Goal: Task Accomplishment & Management: Use online tool/utility

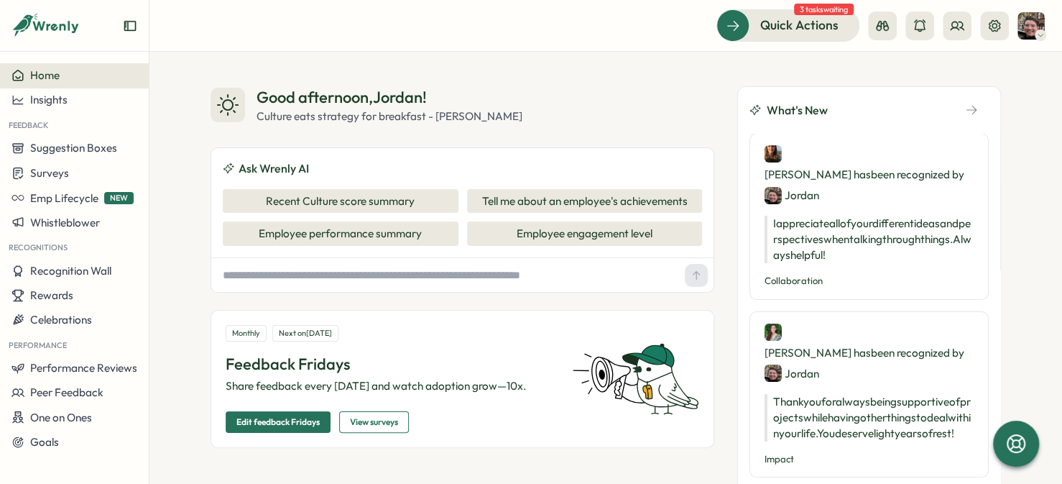
click at [76, 167] on div "Surveys" at bounding box center [74, 173] width 126 height 14
click at [179, 146] on div "Insights" at bounding box center [205, 146] width 107 height 16
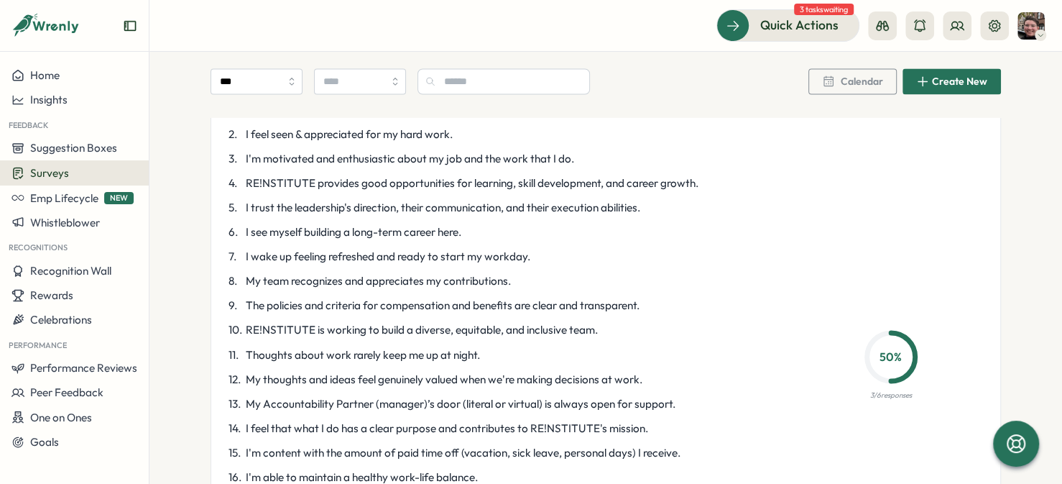
scroll to position [1365, 0]
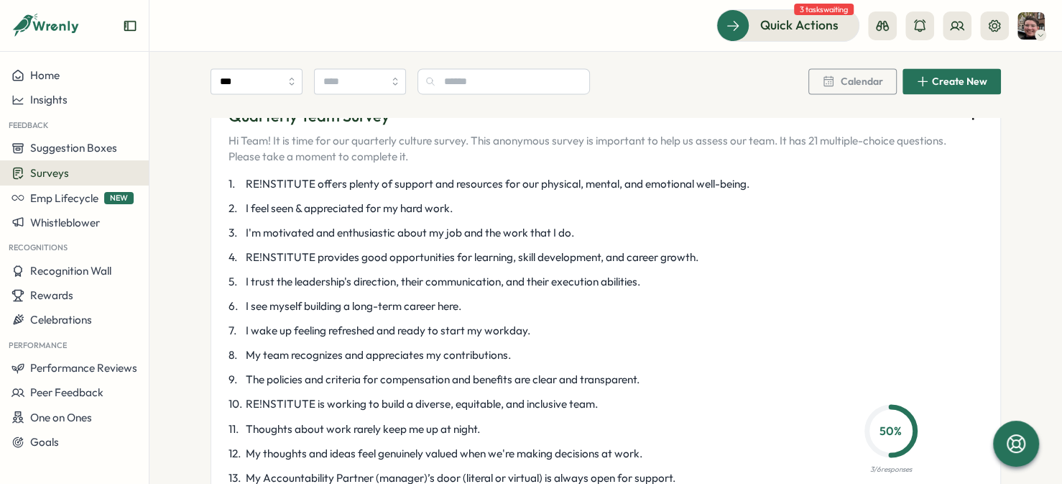
click at [966, 122] on icon "button" at bounding box center [973, 115] width 14 height 14
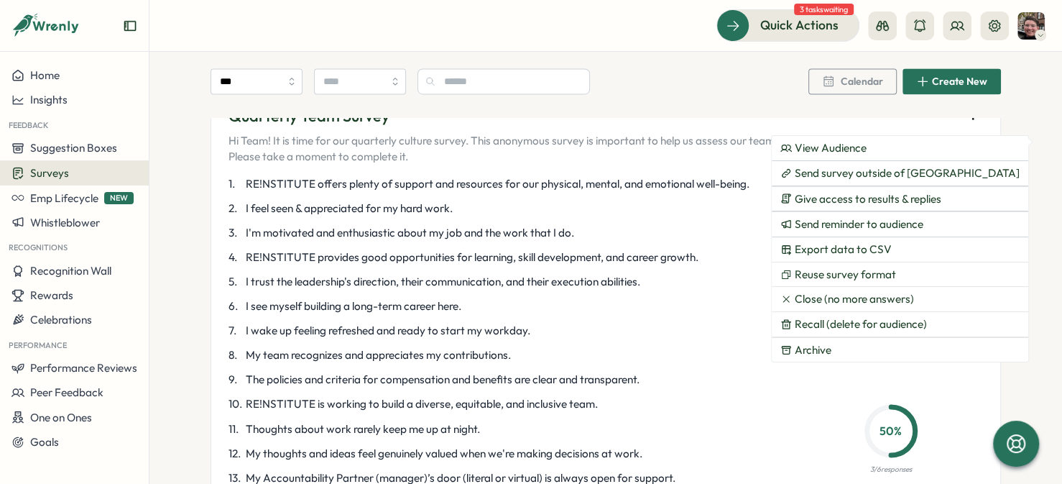
click at [857, 169] on span "Send survey outside of Slack" at bounding box center [907, 173] width 225 height 13
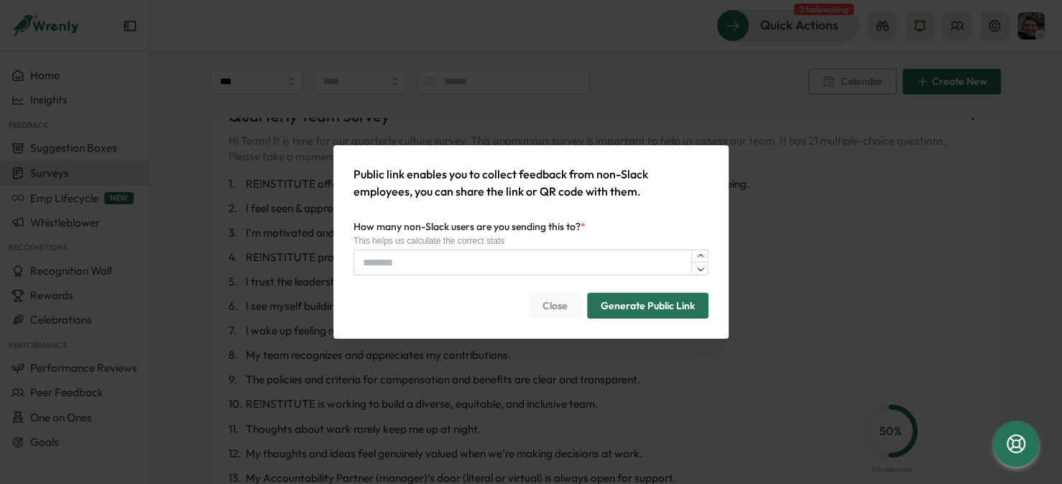
click at [553, 300] on span "Close" at bounding box center [555, 305] width 25 height 24
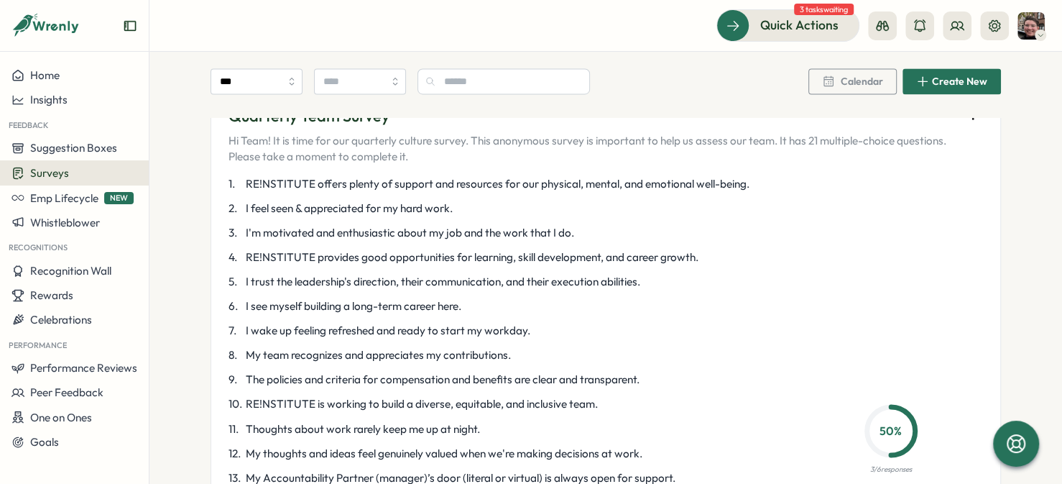
click at [967, 122] on icon "button" at bounding box center [973, 115] width 14 height 14
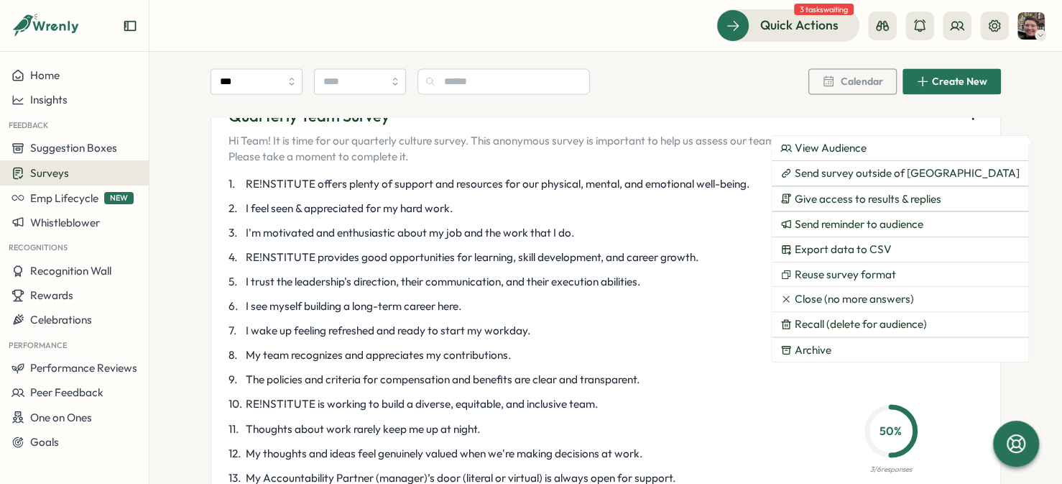
click at [820, 170] on span "Send survey outside of Slack" at bounding box center [907, 173] width 225 height 13
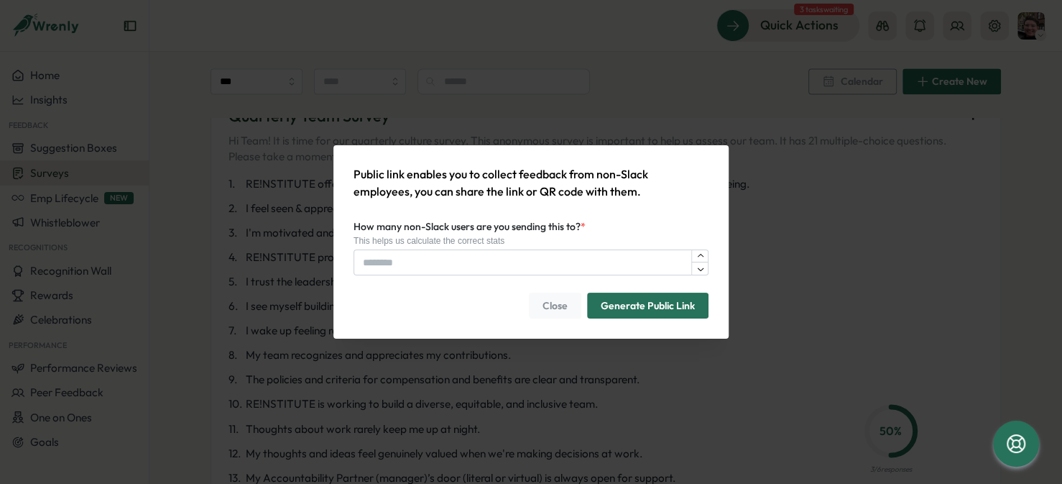
click at [486, 259] on input "How many non-Slack users are you sending this to? *" at bounding box center [531, 262] width 355 height 26
type input "*"
click at [610, 305] on span "Generate Public Link" at bounding box center [648, 305] width 94 height 24
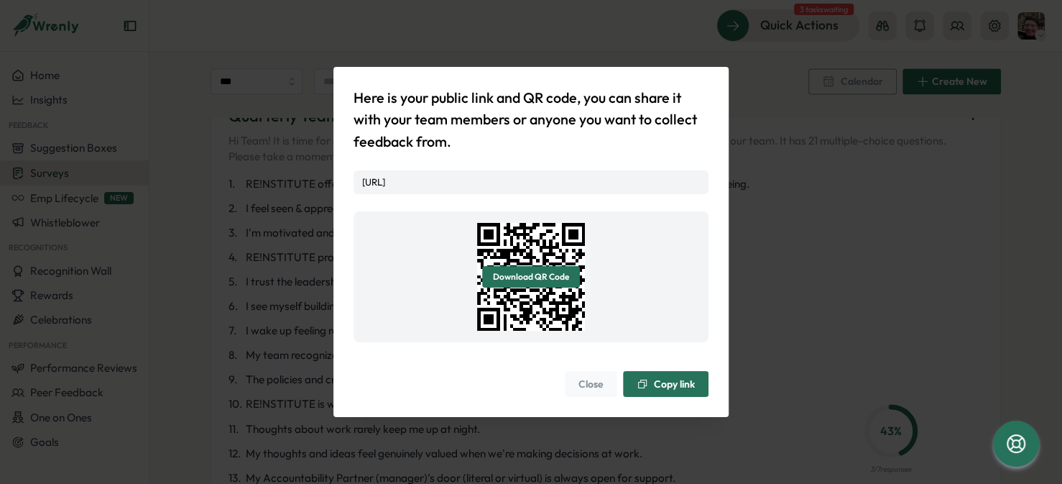
click at [385, 176] on link "https://app.wrenly.ai/pulses/response/1D5O8OSVJa04qJEf9l7Yg?platform=slack" at bounding box center [373, 181] width 23 height 11
